Goal: Browse casually

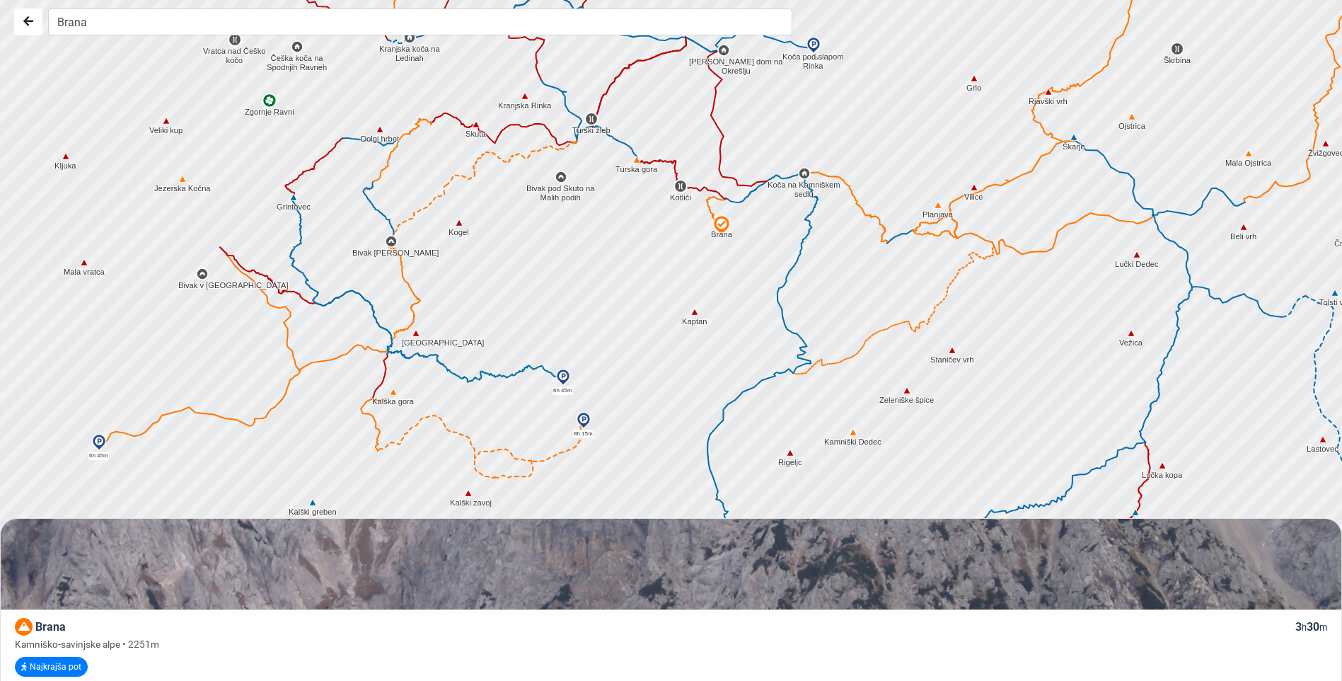
drag, startPoint x: 570, startPoint y: 314, endPoint x: 615, endPoint y: 345, distance: 54.4
click at [615, 345] on div at bounding box center [676, 340] width 1623 height 817
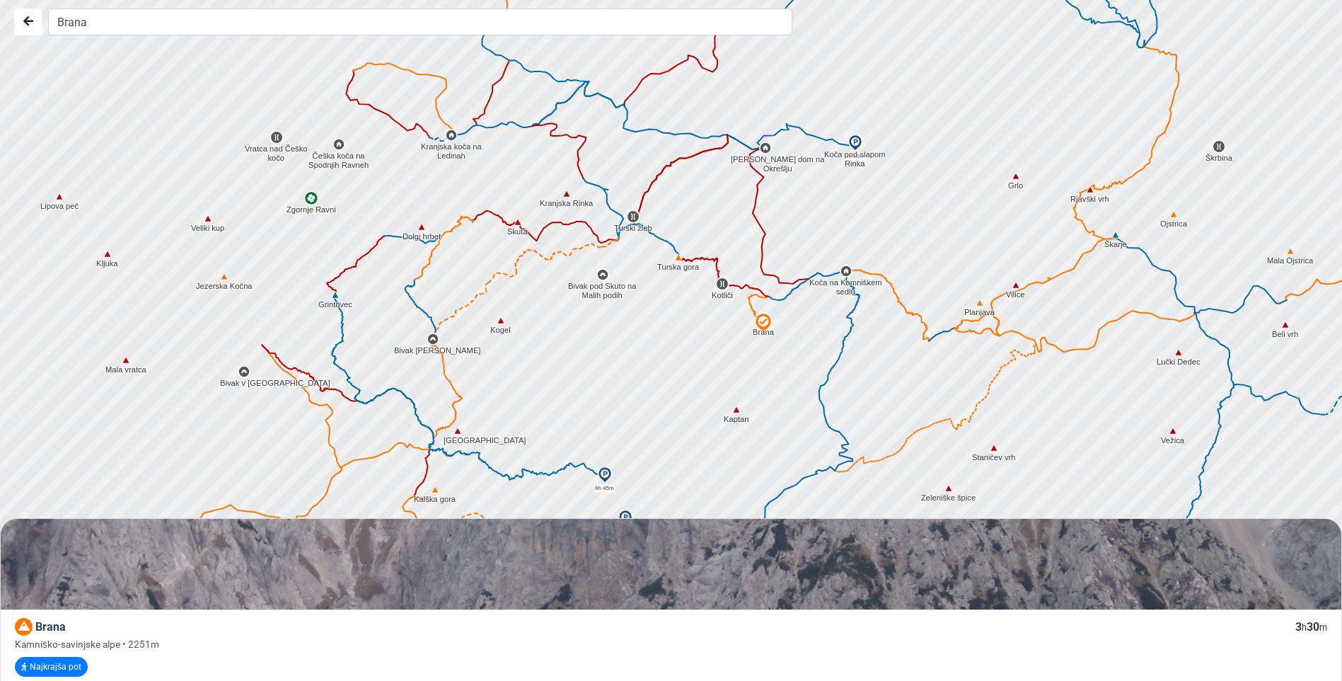
drag, startPoint x: 569, startPoint y: 268, endPoint x: 602, endPoint y: 328, distance: 68.7
click at [602, 328] on div at bounding box center [676, 340] width 1623 height 817
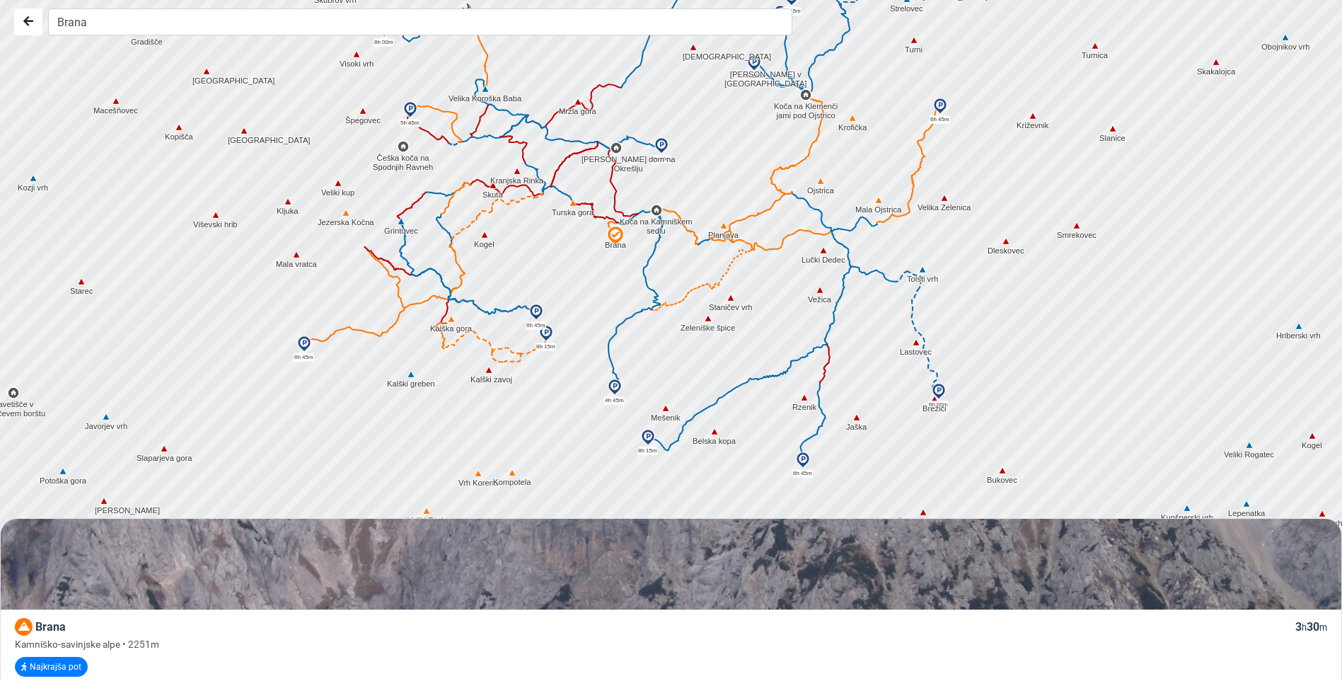
drag, startPoint x: 633, startPoint y: 488, endPoint x: 640, endPoint y: 371, distance: 117.0
click at [646, 372] on div at bounding box center [676, 340] width 1623 height 817
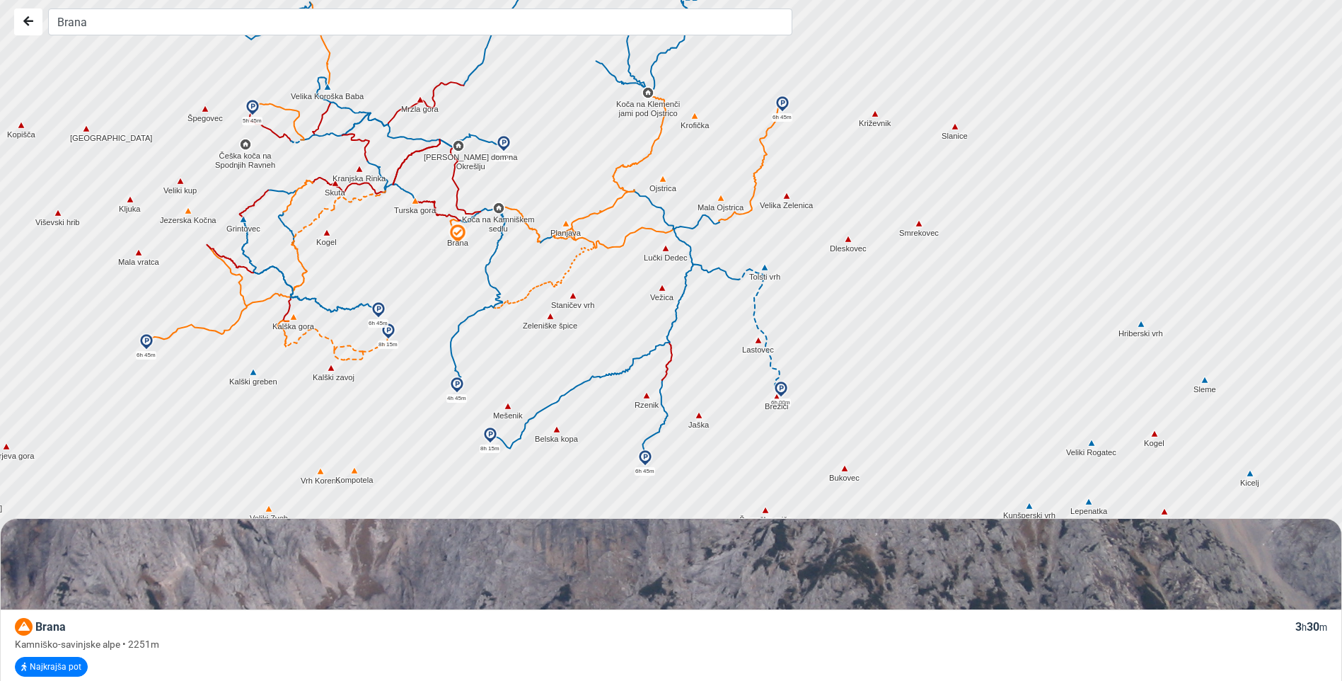
drag, startPoint x: 832, startPoint y: 137, endPoint x: 739, endPoint y: 203, distance: 114.7
click at [739, 203] on div at bounding box center [674, 340] width 1623 height 817
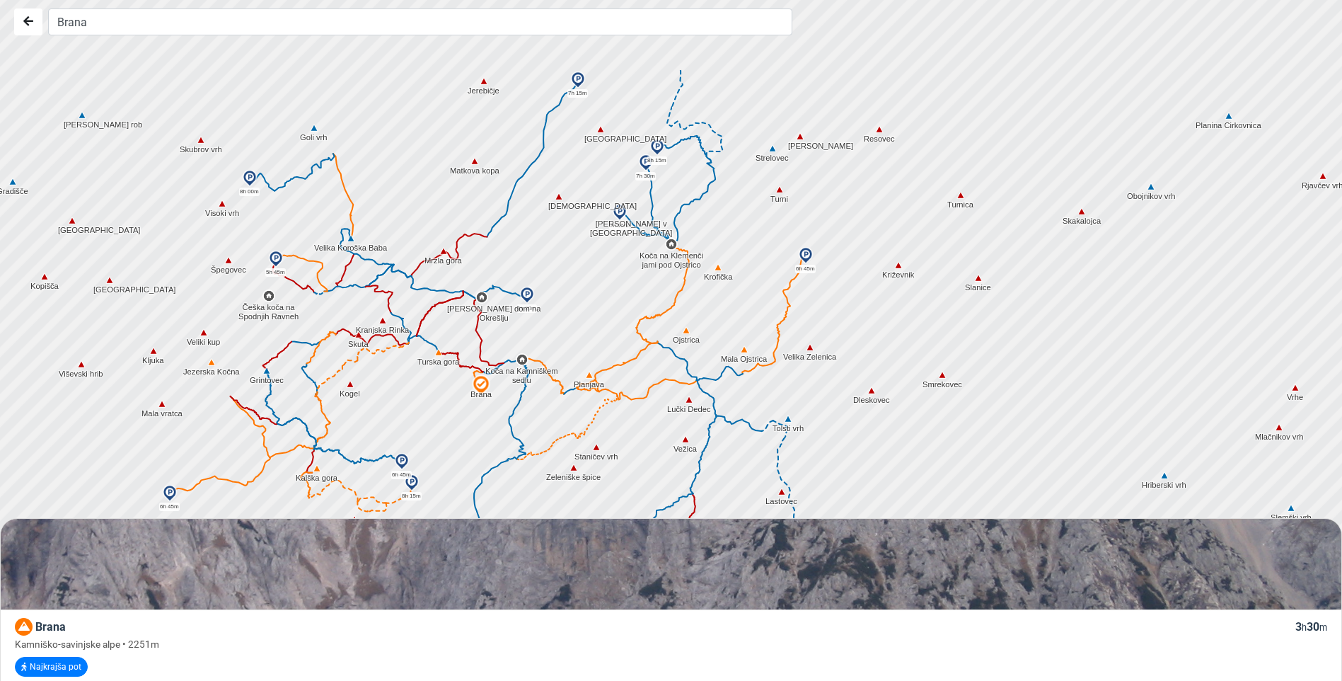
drag, startPoint x: 696, startPoint y: 171, endPoint x: 683, endPoint y: 248, distance: 78.2
click at [683, 248] on div at bounding box center [793, 576] width 1623 height 817
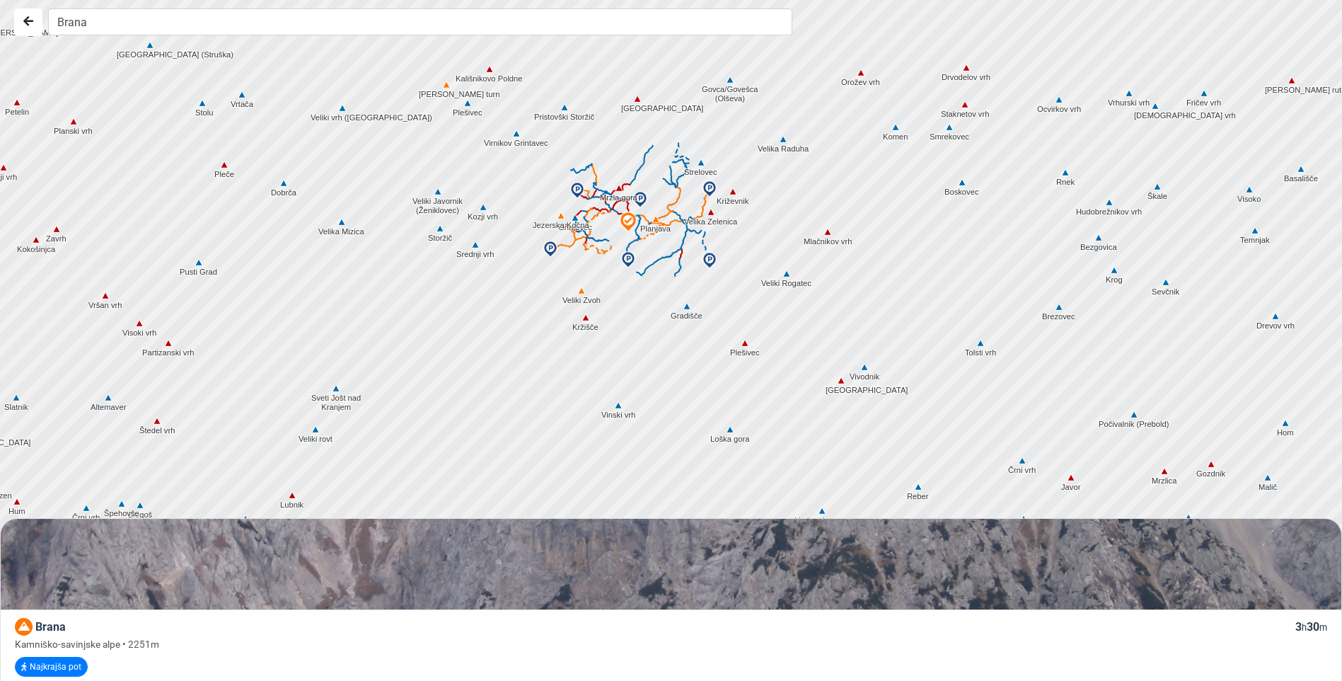
drag, startPoint x: 878, startPoint y: 160, endPoint x: 748, endPoint y: 291, distance: 184.2
click at [748, 291] on div at bounding box center [676, 340] width 1623 height 817
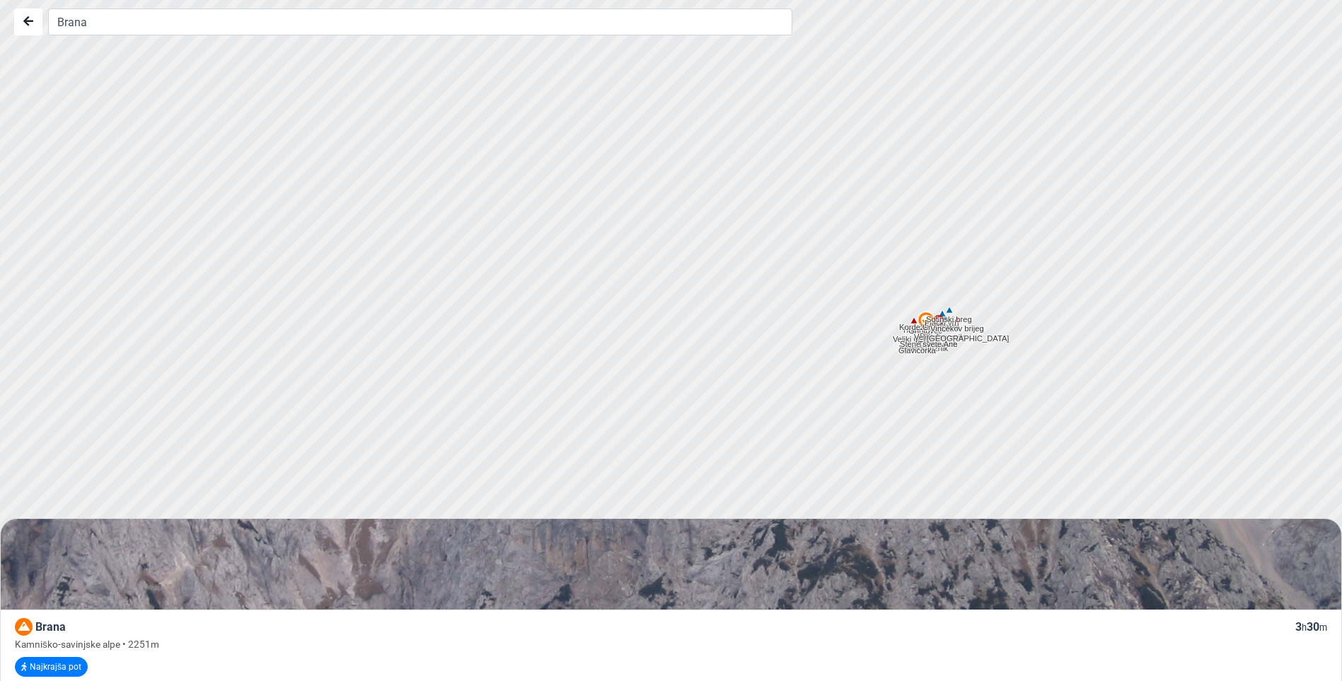
drag, startPoint x: 832, startPoint y: 210, endPoint x: 837, endPoint y: 317, distance: 107.0
click at [837, 317] on div at bounding box center [676, 343] width 1623 height 817
drag, startPoint x: 417, startPoint y: 316, endPoint x: 516, endPoint y: 236, distance: 127.3
click at [516, 236] on div at bounding box center [677, 339] width 1623 height 817
drag, startPoint x: 509, startPoint y: 338, endPoint x: 587, endPoint y: 159, distance: 194.9
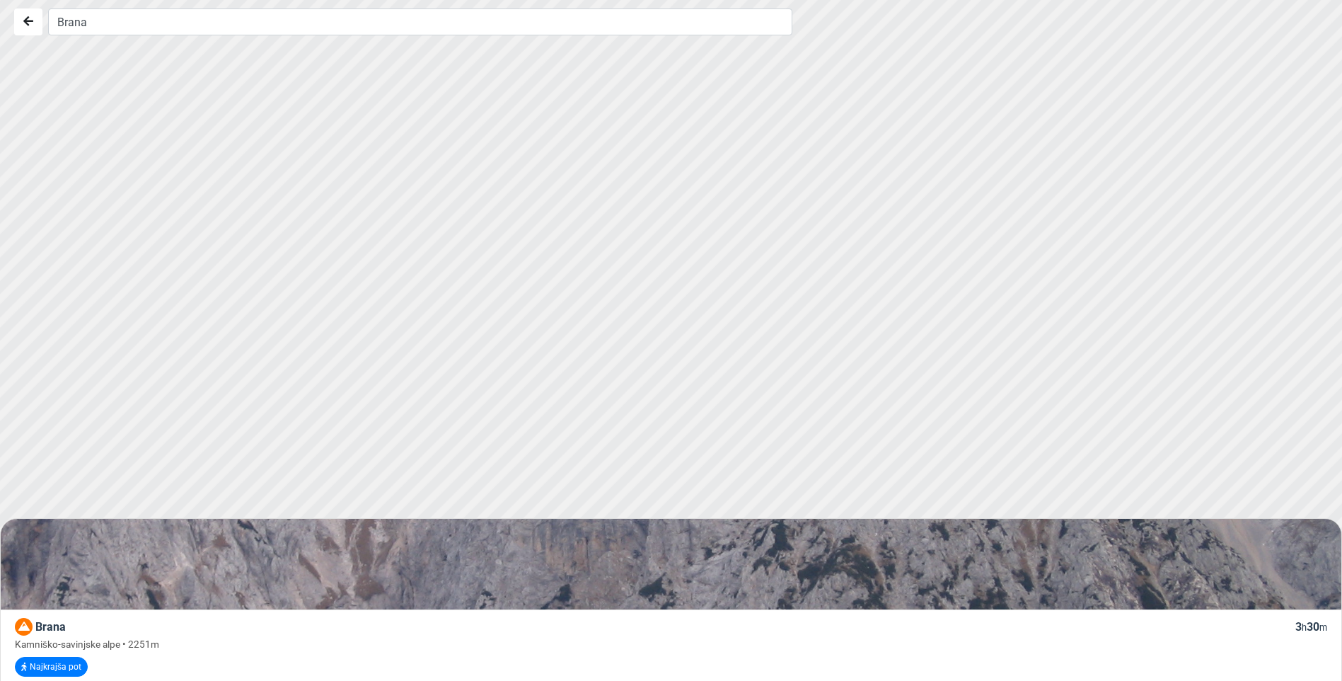
click at [587, 159] on div at bounding box center [679, 331] width 1623 height 817
drag, startPoint x: 533, startPoint y: 347, endPoint x: 583, endPoint y: 200, distance: 154.9
click at [583, 200] on div at bounding box center [676, 340] width 1623 height 817
drag, startPoint x: 599, startPoint y: 330, endPoint x: 651, endPoint y: 159, distance: 178.4
click at [651, 159] on div at bounding box center [677, 337] width 1623 height 817
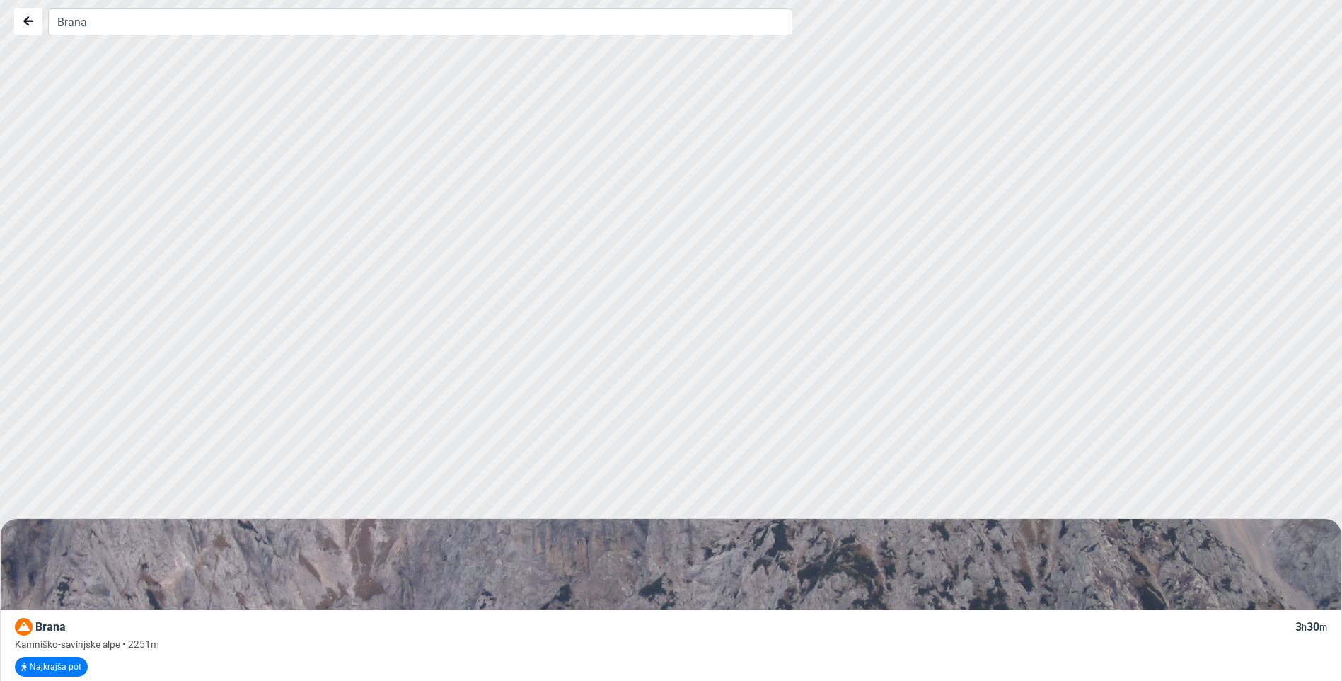
drag, startPoint x: 527, startPoint y: 340, endPoint x: 609, endPoint y: 189, distance: 171.6
click at [609, 189] on div at bounding box center [676, 339] width 1623 height 817
drag, startPoint x: 447, startPoint y: 449, endPoint x: 545, endPoint y: 213, distance: 255.7
click at [544, 214] on div at bounding box center [677, 339] width 1623 height 817
drag, startPoint x: 502, startPoint y: 66, endPoint x: 457, endPoint y: 226, distance: 166.2
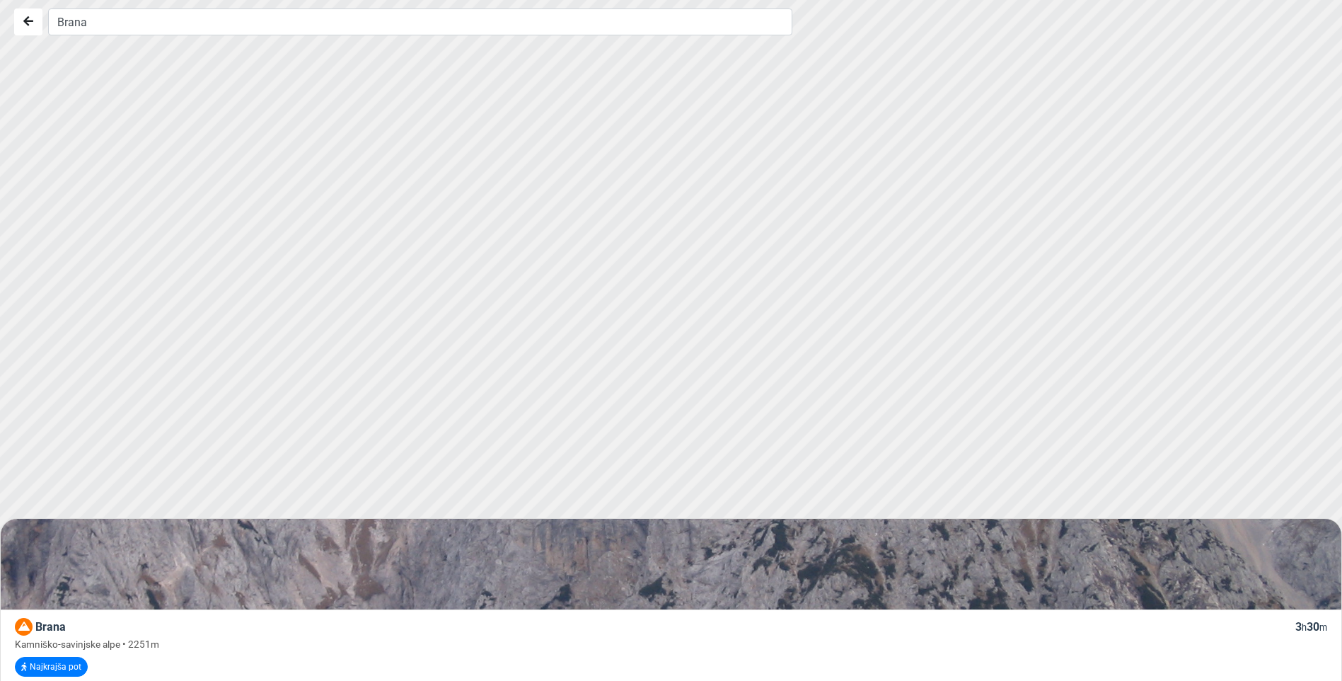
click at [457, 226] on div at bounding box center [667, 356] width 1623 height 817
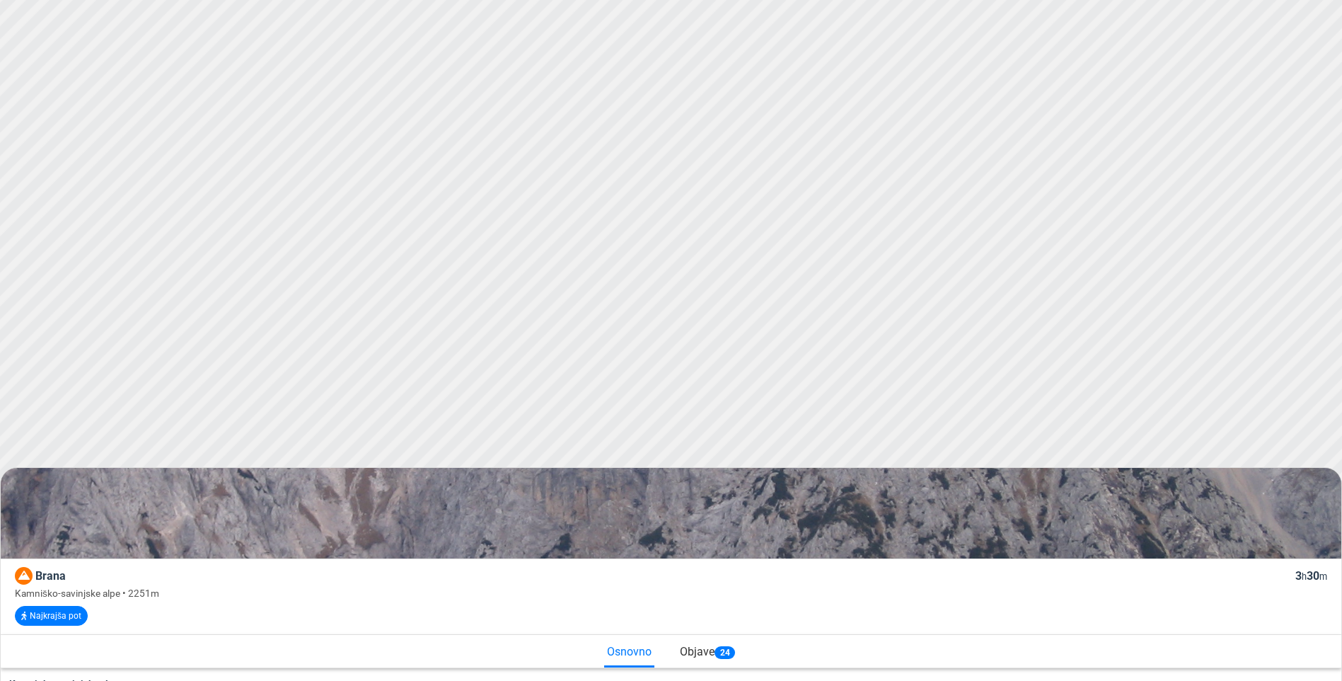
scroll to position [71, 0]
